Goal: Check status: Check status

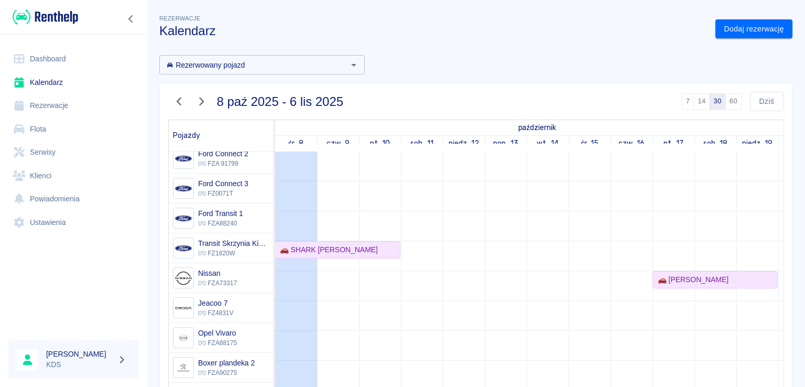
scroll to position [157, 0]
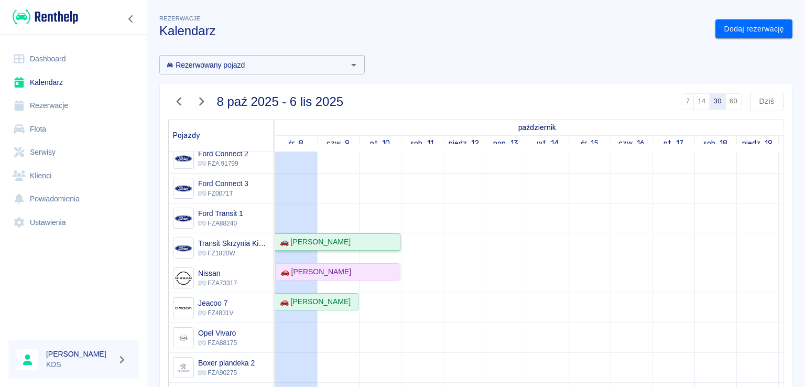
click at [334, 245] on div "🚗 [PERSON_NAME]" at bounding box center [313, 241] width 75 height 11
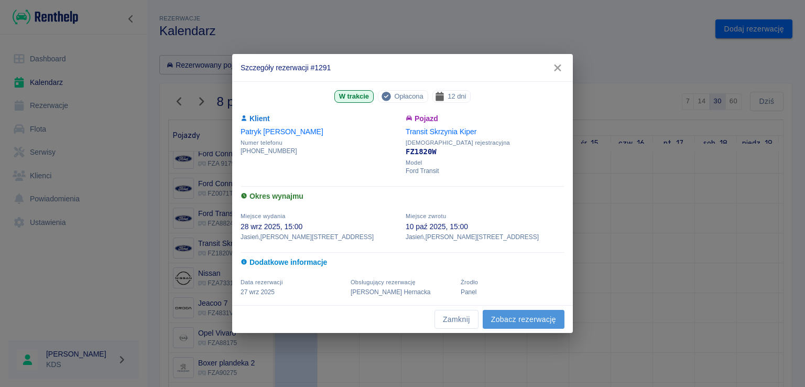
click at [543, 319] on link "Zobacz rezerwację" at bounding box center [524, 319] width 82 height 19
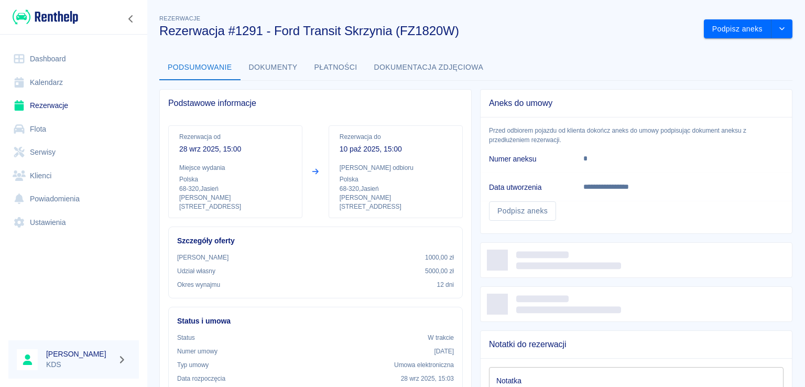
click at [340, 62] on button "Płatności" at bounding box center [336, 67] width 60 height 25
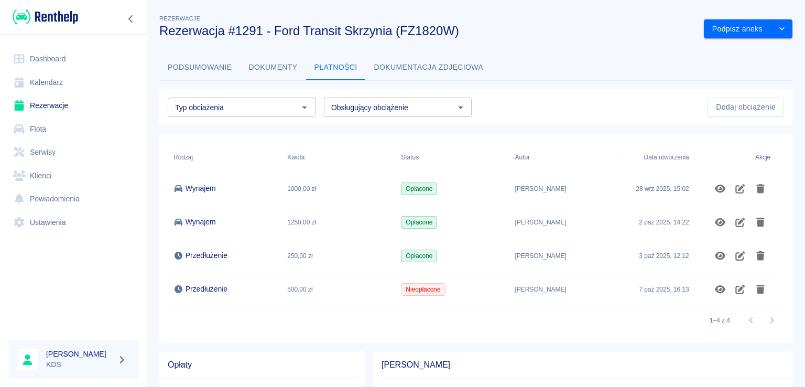
click at [272, 68] on button "Dokumenty" at bounding box center [274, 67] width 66 height 25
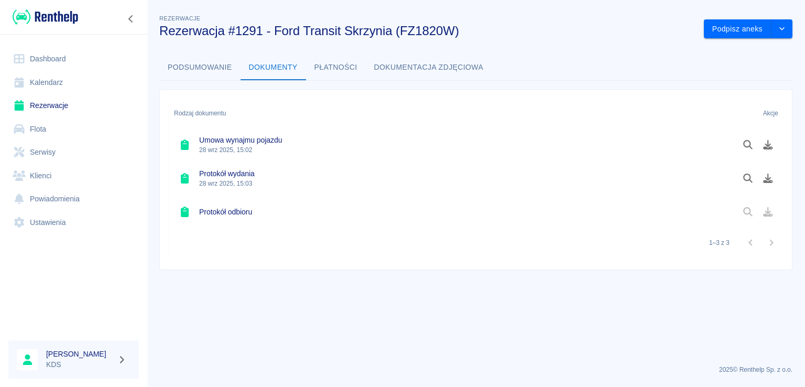
click at [224, 59] on button "Podsumowanie" at bounding box center [199, 67] width 81 height 25
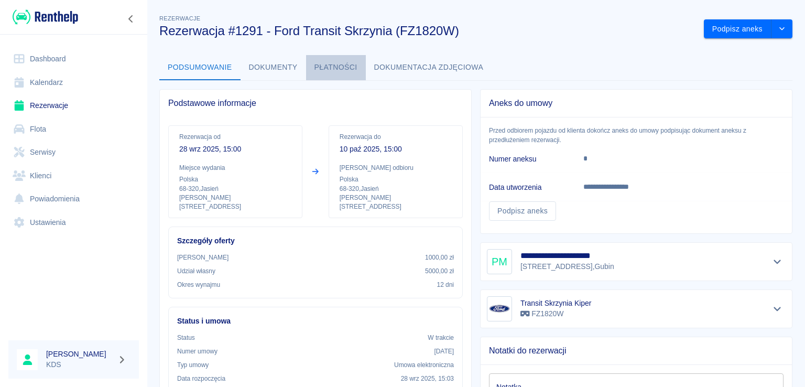
click at [330, 63] on button "Płatności" at bounding box center [336, 67] width 60 height 25
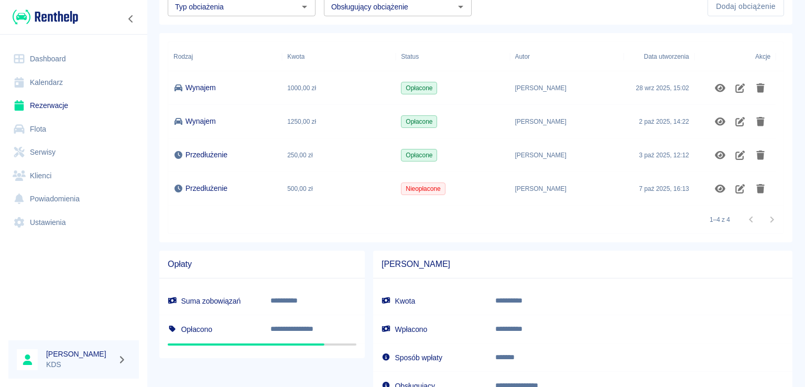
scroll to position [105, 0]
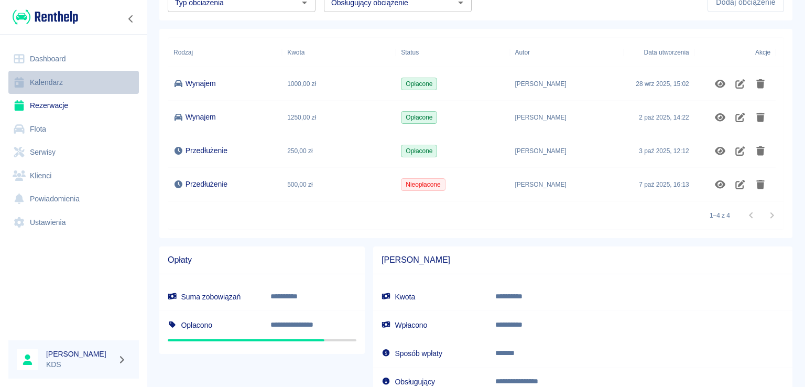
click at [41, 76] on link "Kalendarz" at bounding box center [73, 83] width 131 height 24
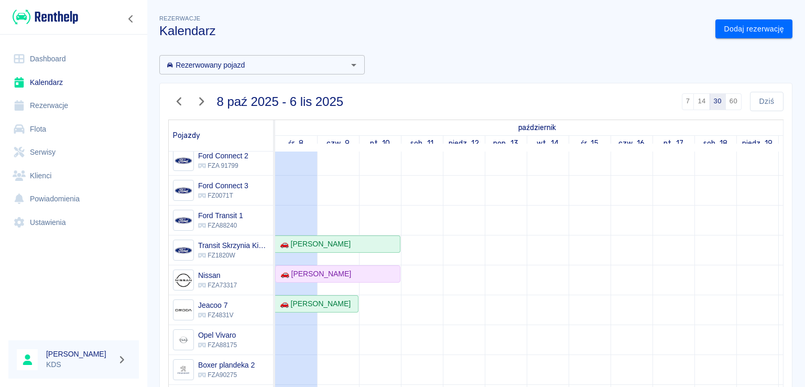
scroll to position [157, 0]
click at [351, 271] on div "🚗 [PERSON_NAME]" at bounding box center [337, 271] width 123 height 11
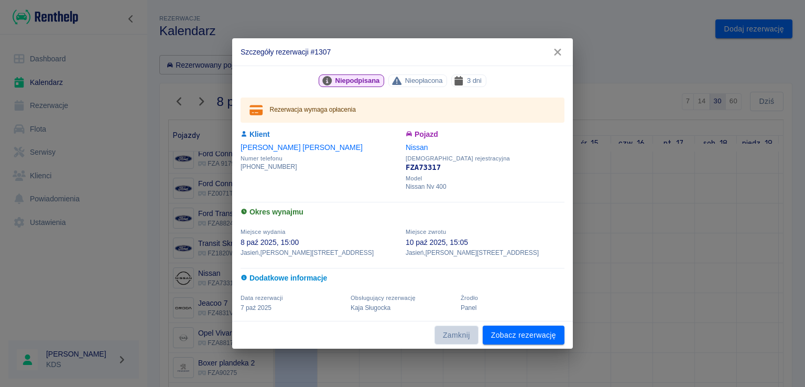
drag, startPoint x: 476, startPoint y: 333, endPoint x: 297, endPoint y: 13, distance: 367.3
click at [476, 332] on button "Zamknij" at bounding box center [457, 335] width 44 height 19
